Goal: Information Seeking & Learning: Learn about a topic

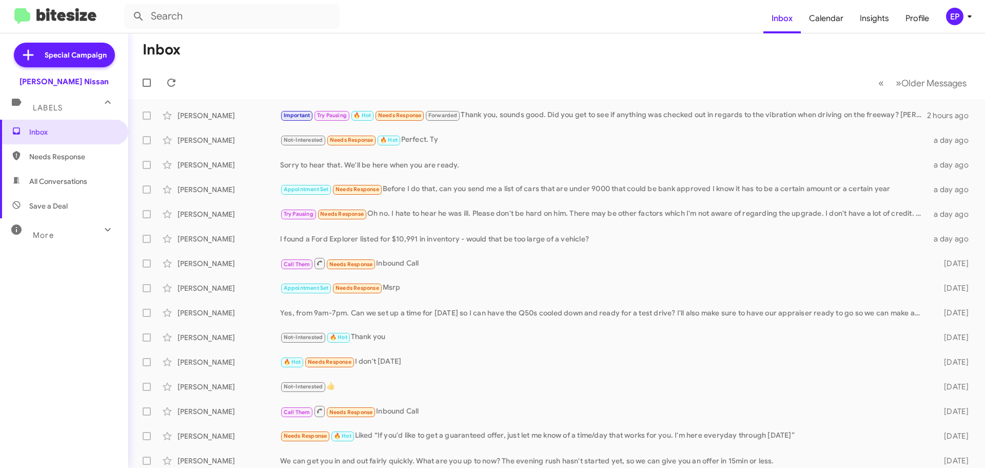
click at [66, 182] on span "All Conversations" at bounding box center [58, 181] width 58 height 10
type input "in:all-conversations"
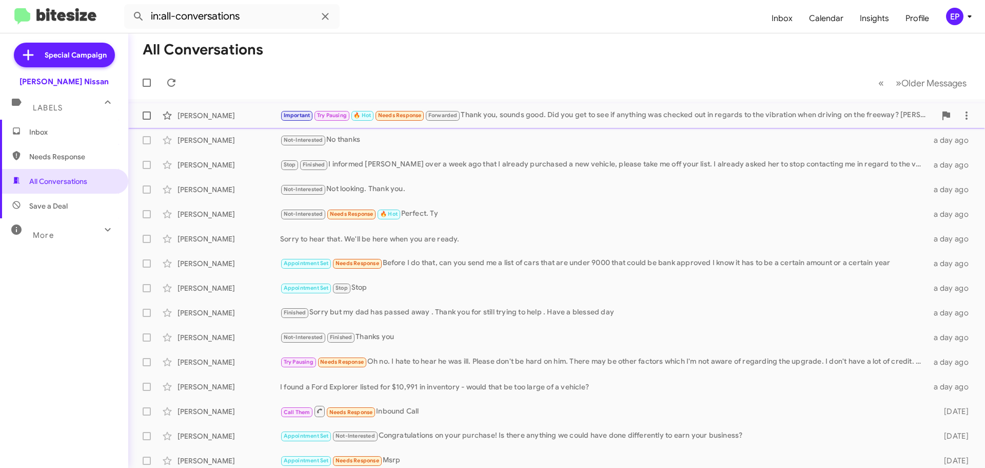
click at [506, 121] on div "Important Try Pausing 🔥 Hot Needs Response Forwarded Thank you, sounds good. Di…" at bounding box center [608, 115] width 656 height 12
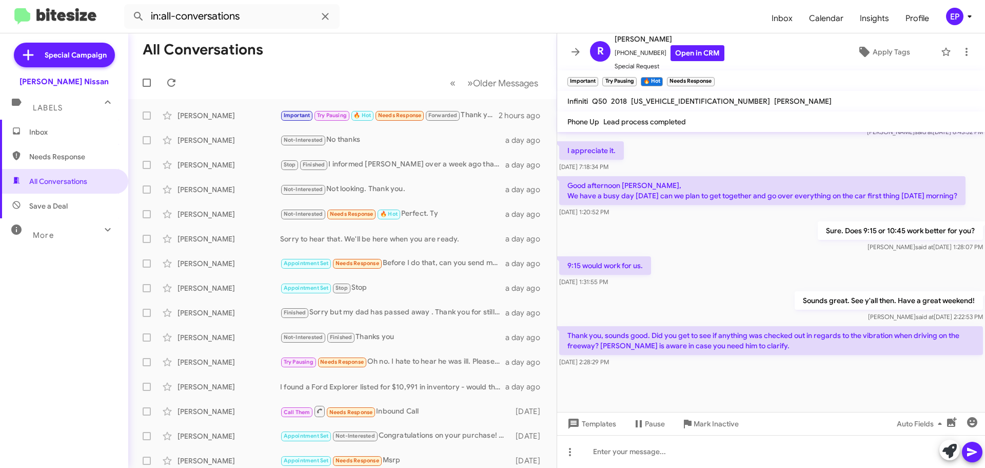
scroll to position [640, 0]
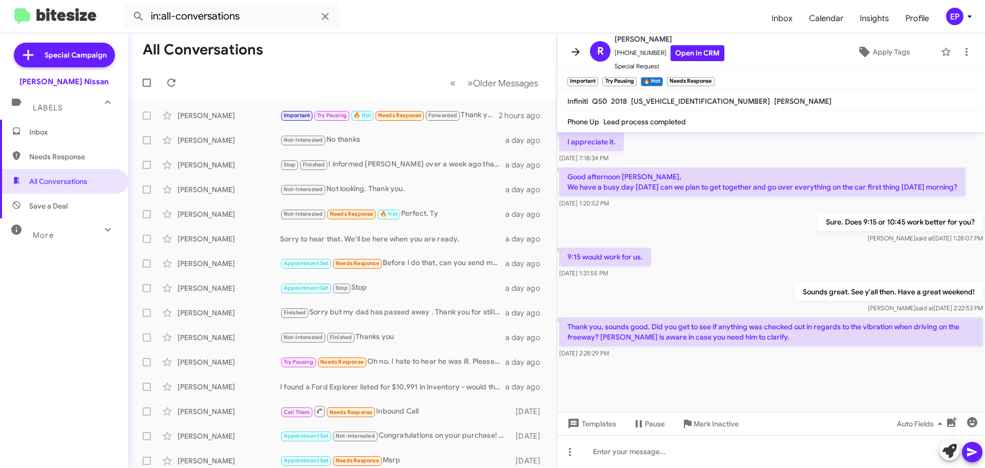
click at [575, 53] on icon at bounding box center [576, 52] width 12 height 12
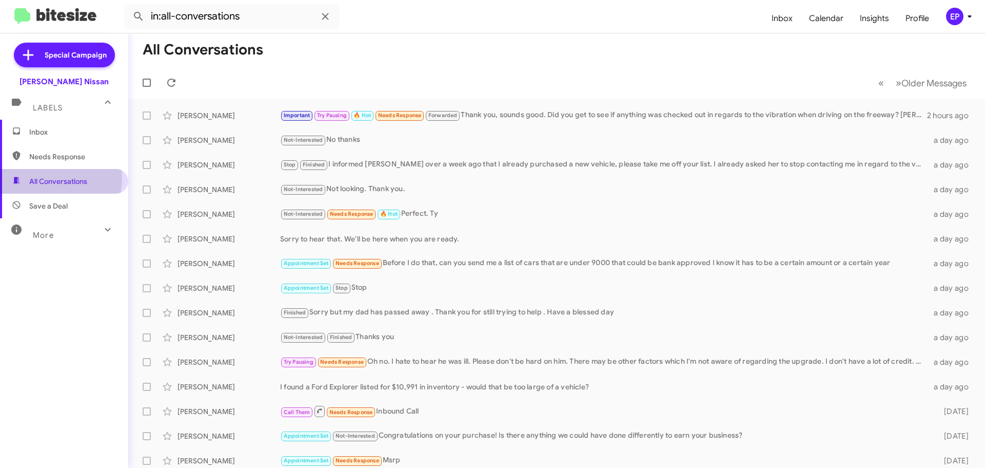
click at [45, 178] on span "All Conversations" at bounding box center [58, 181] width 58 height 10
click at [86, 128] on span "Inbox" at bounding box center [72, 132] width 87 height 10
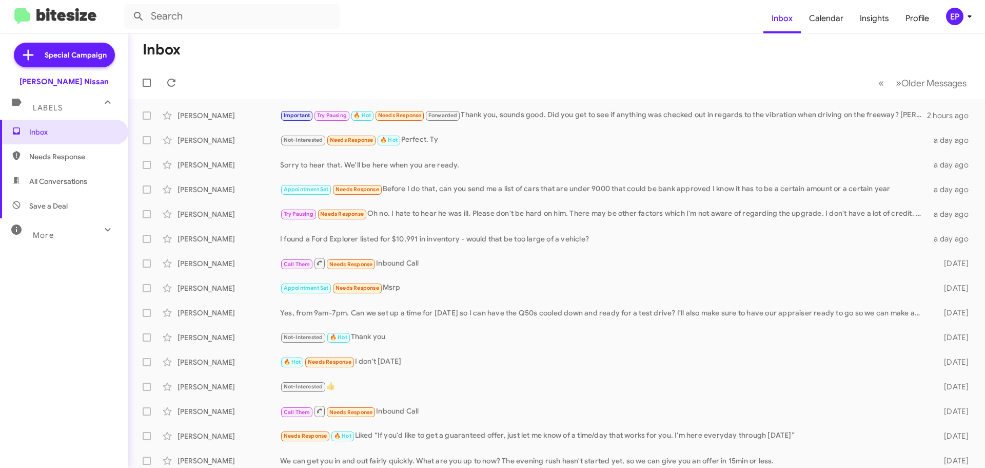
click at [88, 178] on span "All Conversations" at bounding box center [64, 181] width 128 height 25
type input "in:all-conversations"
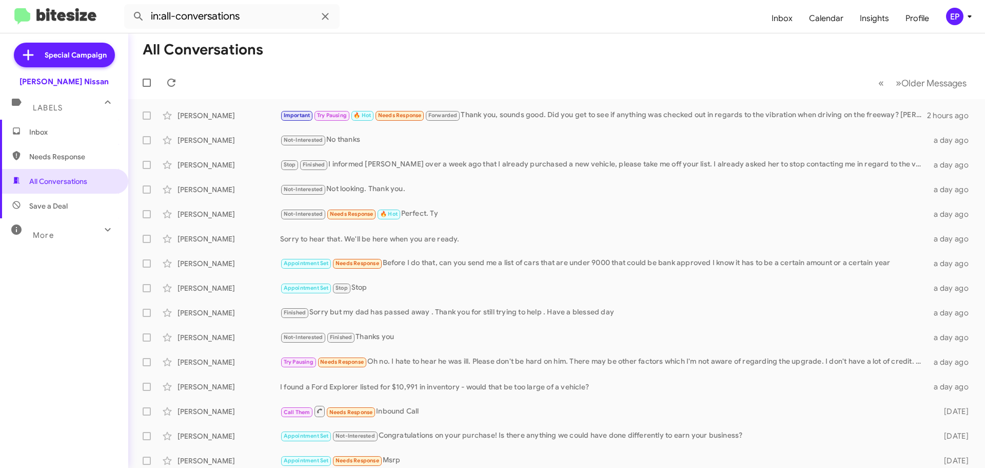
drag, startPoint x: 1, startPoint y: 377, endPoint x: -4, endPoint y: 372, distance: 6.2
click at [0, 372] on html "in:all-conversations Inbox Calendar Insights Profile EP Special Campaign [PERSO…" at bounding box center [492, 234] width 985 height 468
